Goal: Find contact information: Obtain details needed to contact an individual or organization

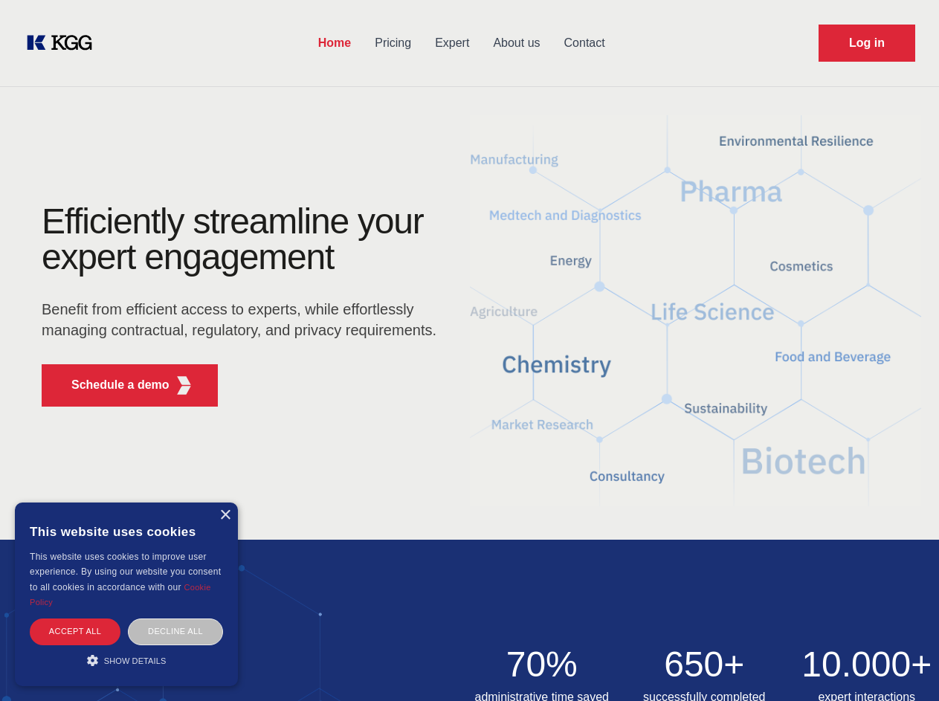
click at [469, 350] on div "Efficiently streamline your expert engagement Benefit from efficient access to …" at bounding box center [244, 311] width 452 height 215
click at [112, 385] on p "Schedule a demo" at bounding box center [120, 385] width 98 height 18
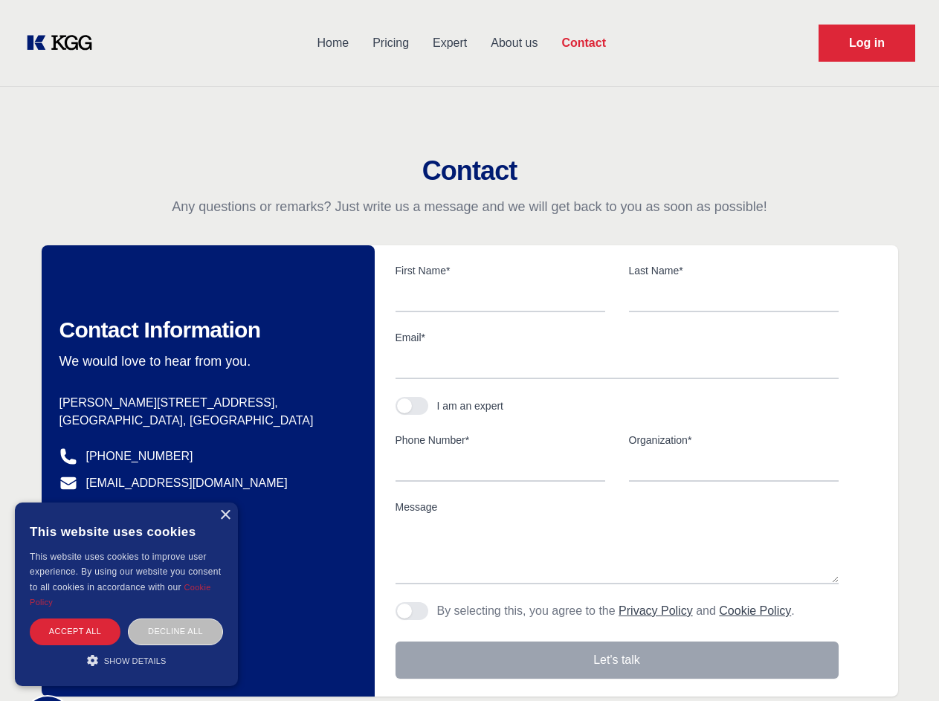
click at [225, 515] on div "× This website uses cookies This website uses cookies to improve user experienc…" at bounding box center [126, 595] width 223 height 184
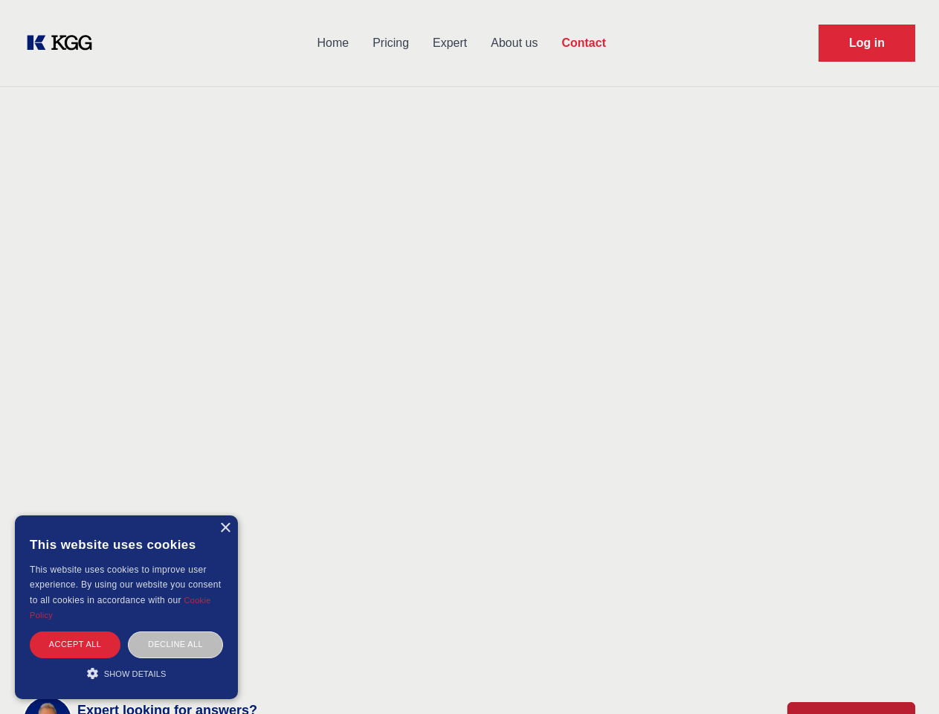
click at [75, 631] on div "Accept all" at bounding box center [75, 644] width 91 height 26
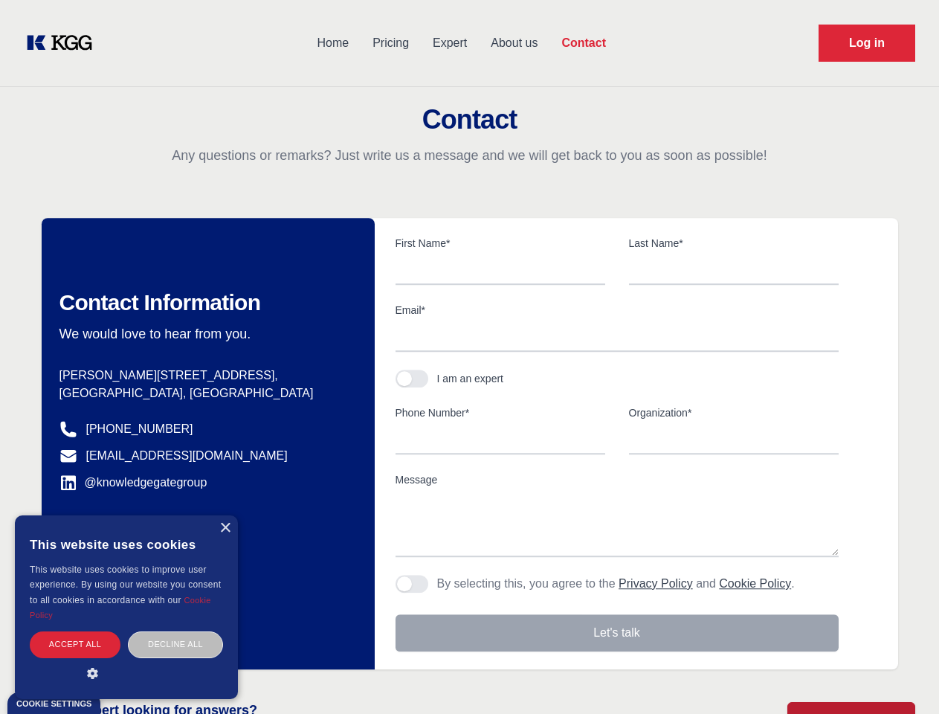
click at [176, 631] on div "Contact Information We would love to hear from you. Postal address [PERSON_NAME…" at bounding box center [208, 443] width 333 height 451
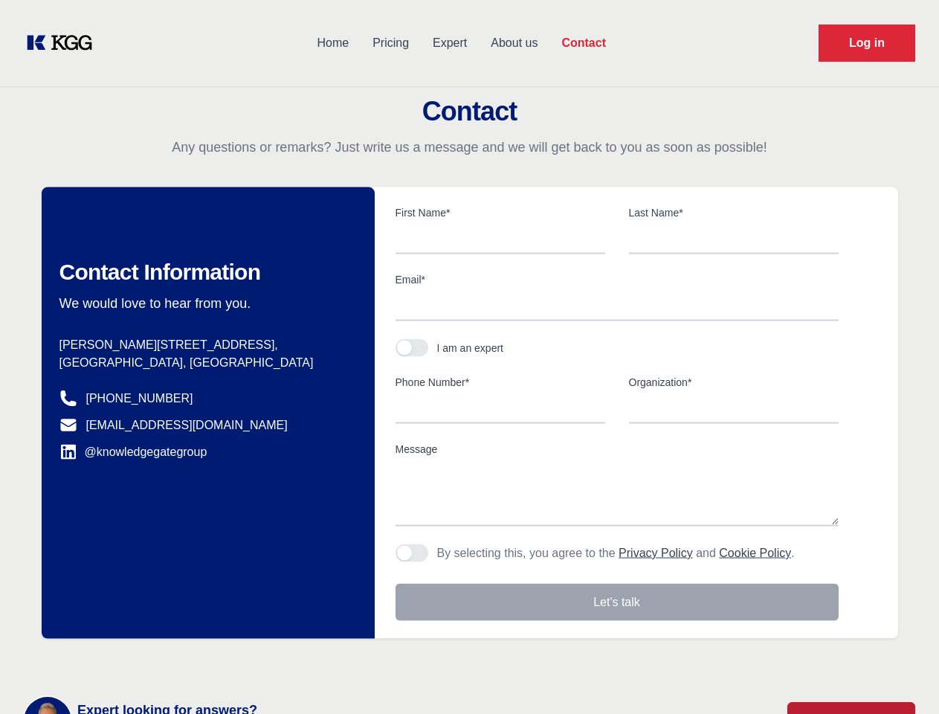
click at [126, 660] on main "Contact Any questions or remarks? Just write us a message and we will get back …" at bounding box center [469, 387] width 939 height 774
